Goal: Unclear: Browse casually

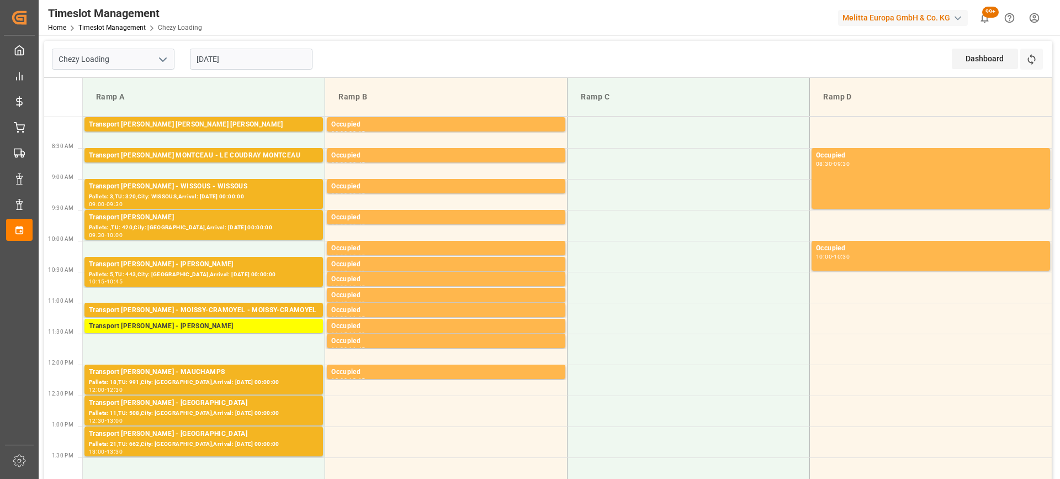
scroll to position [110, 0]
